Goal: Transaction & Acquisition: Purchase product/service

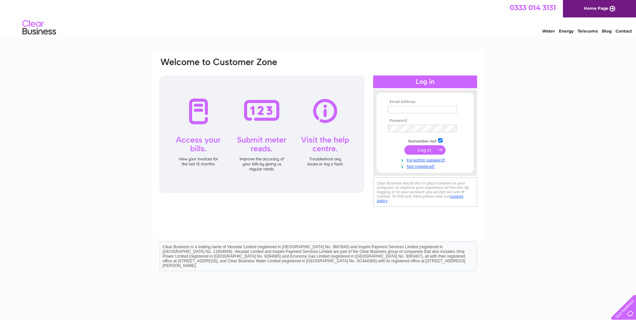
type input "rebecca.blundell@vaultcity.co.uk"
click at [426, 149] on input "submit" at bounding box center [424, 149] width 41 height 9
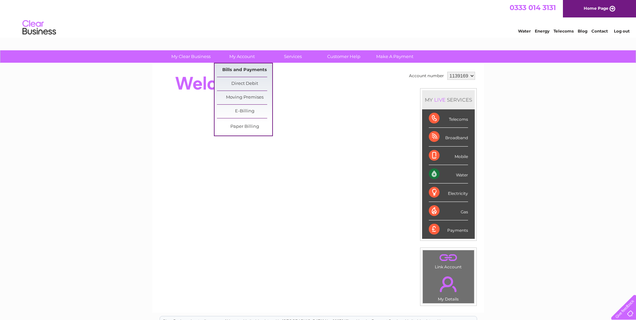
click at [249, 69] on link "Bills and Payments" at bounding box center [244, 69] width 55 height 13
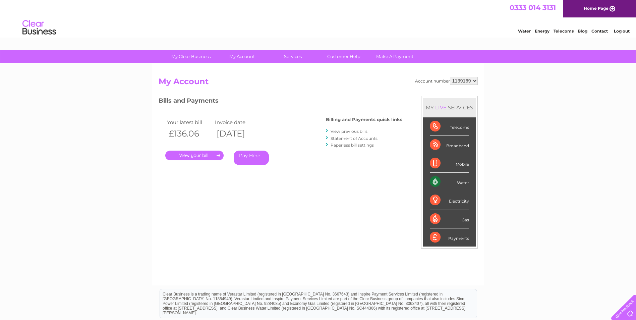
click at [359, 138] on link "Statement of Accounts" at bounding box center [353, 138] width 47 height 5
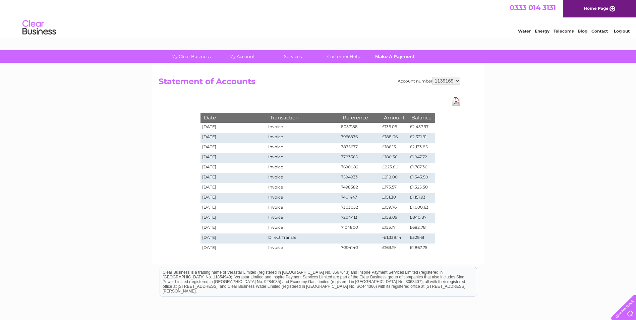
click at [395, 55] on link "Make A Payment" at bounding box center [394, 56] width 55 height 12
